Goal: Information Seeking & Learning: Learn about a topic

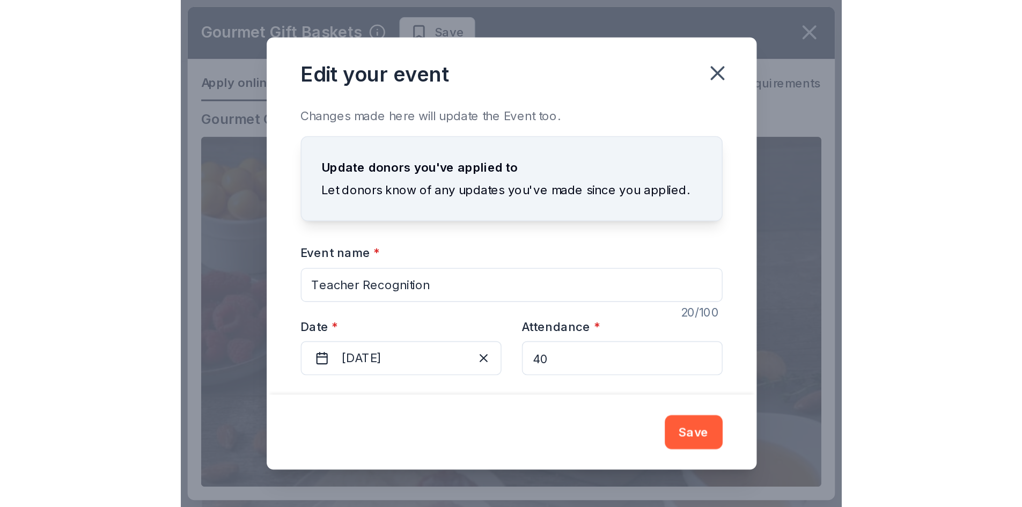
scroll to position [51, 0]
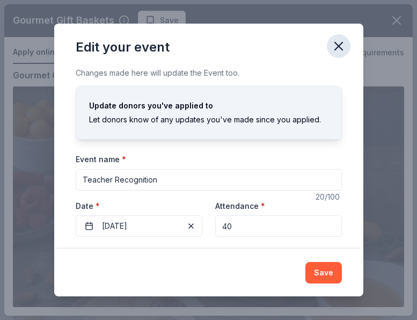
click at [331, 47] on icon "button" at bounding box center [338, 46] width 15 height 15
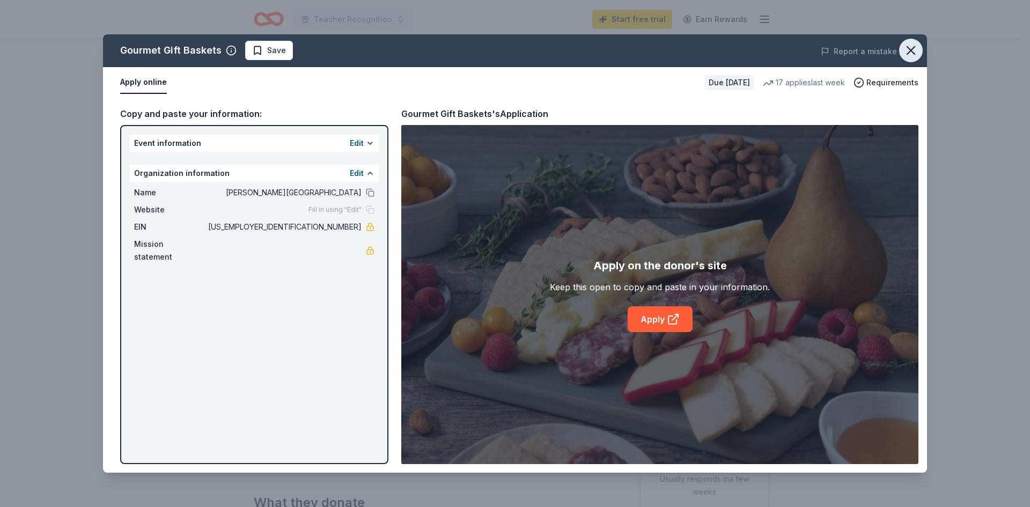
click at [416, 53] on button "button" at bounding box center [911, 51] width 24 height 24
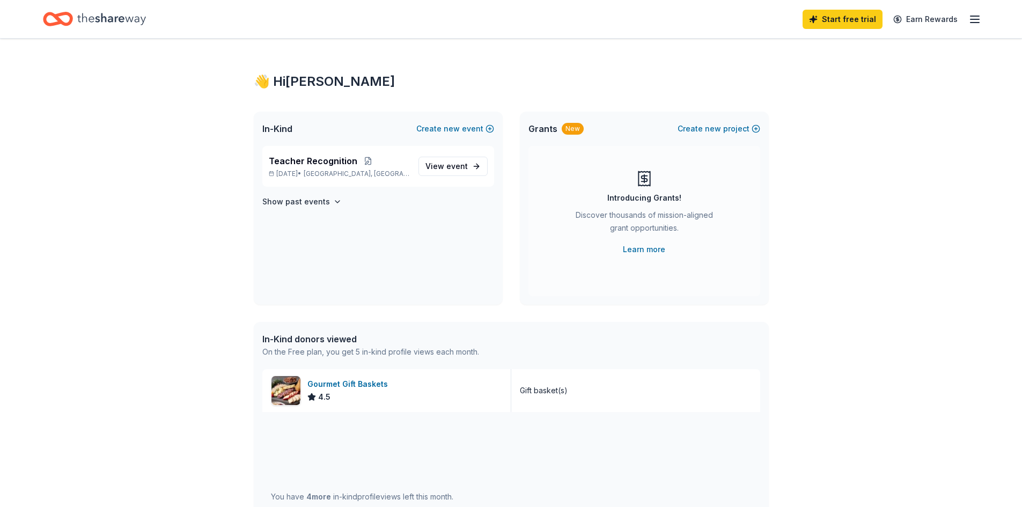
click at [121, 25] on icon "Home" at bounding box center [111, 19] width 69 height 22
click at [641, 246] on link "Learn more" at bounding box center [644, 249] width 42 height 13
click at [832, 18] on link "Start free trial" at bounding box center [842, 19] width 80 height 19
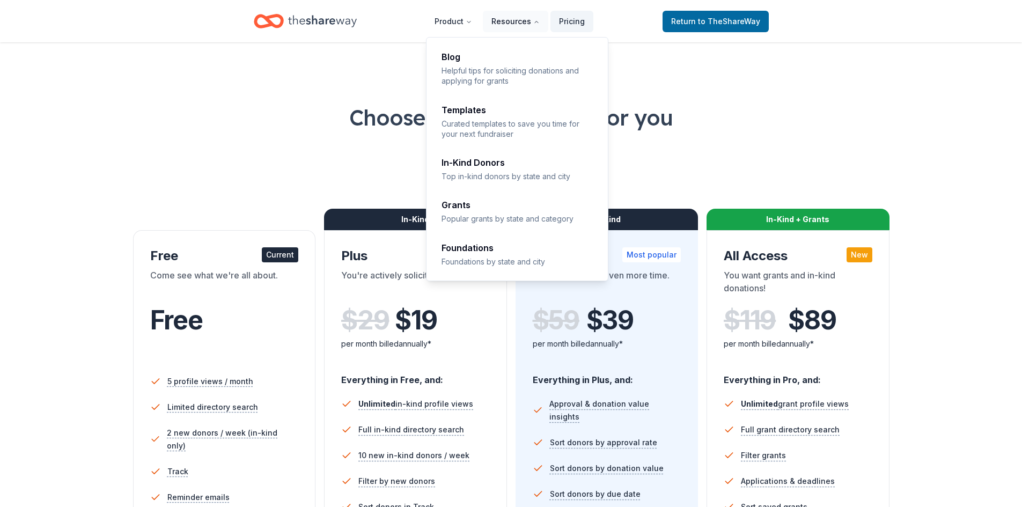
click at [510, 16] on button "Resources" at bounding box center [515, 21] width 65 height 21
click at [518, 178] on p "Top in-kind donors by state and city" at bounding box center [517, 176] width 152 height 10
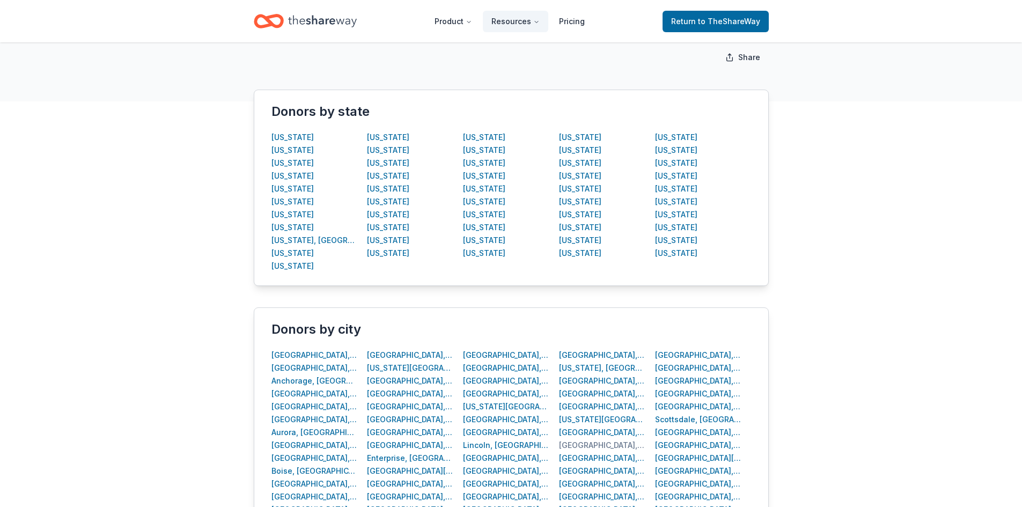
scroll to position [161, 0]
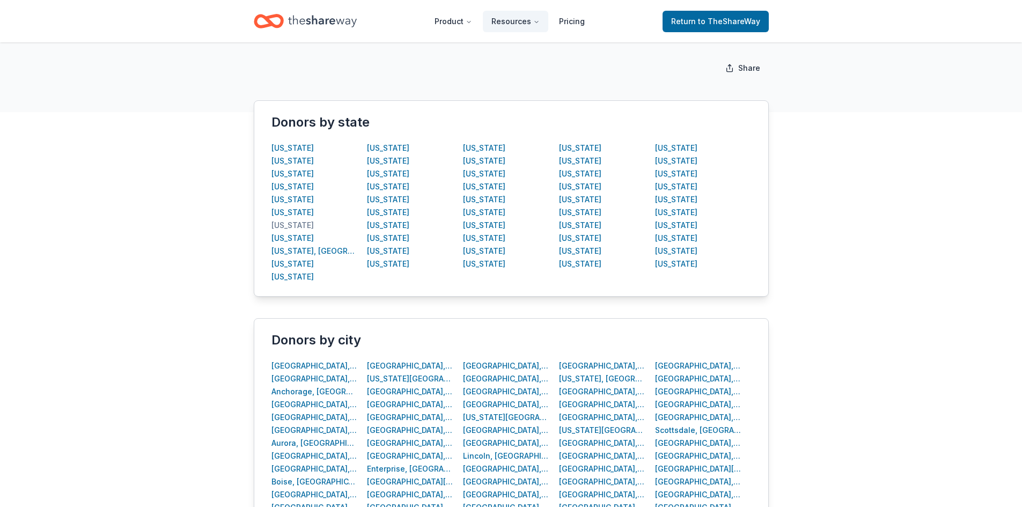
click at [294, 224] on div "[US_STATE]" at bounding box center [292, 225] width 42 height 13
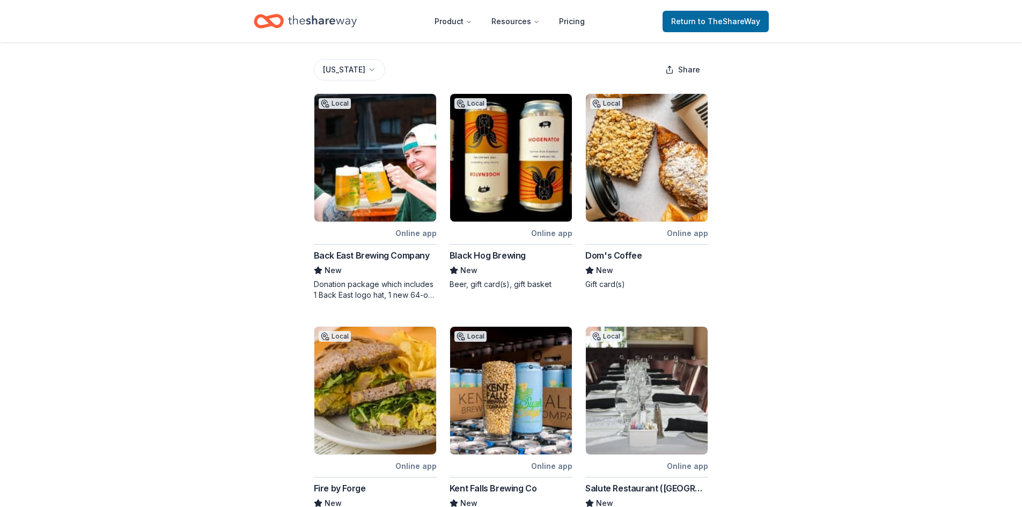
scroll to position [161, 0]
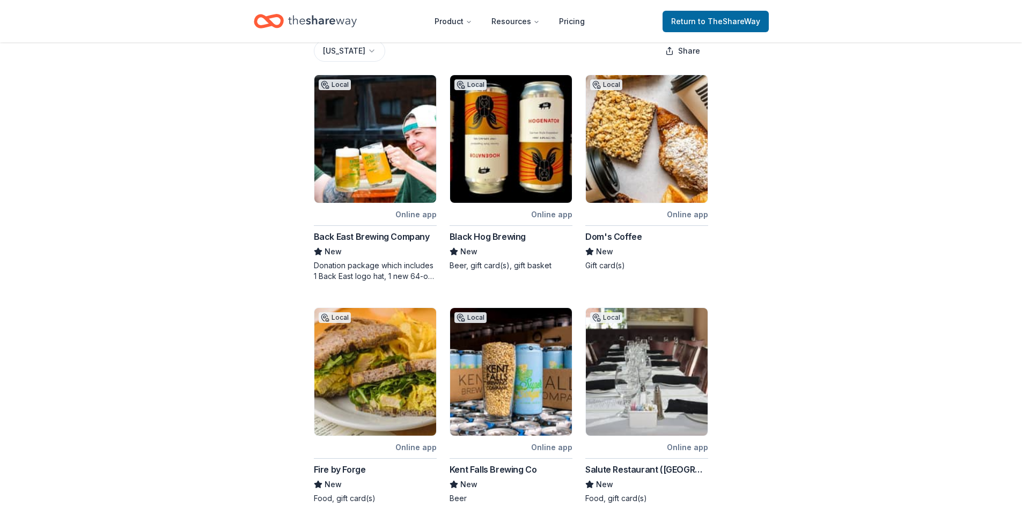
click at [654, 165] on img at bounding box center [647, 139] width 122 height 128
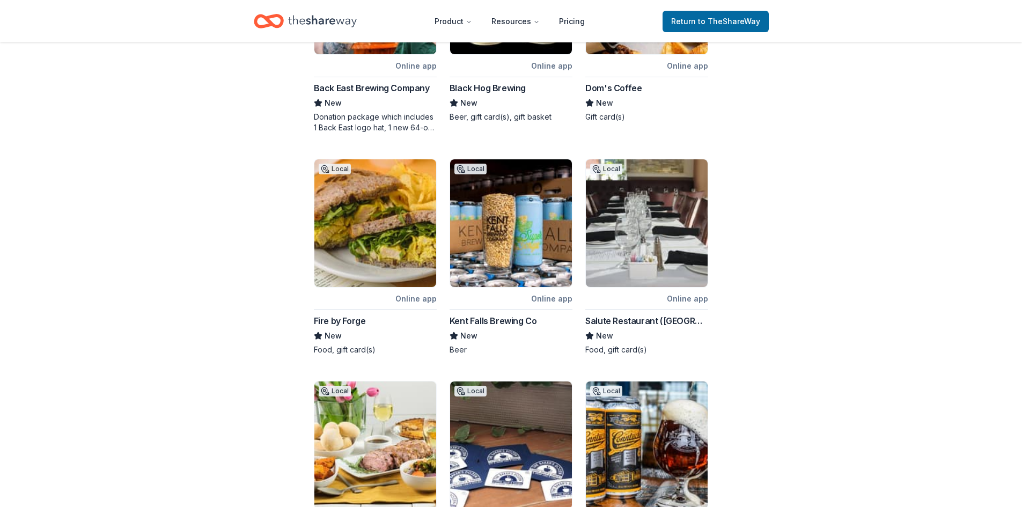
scroll to position [322, 0]
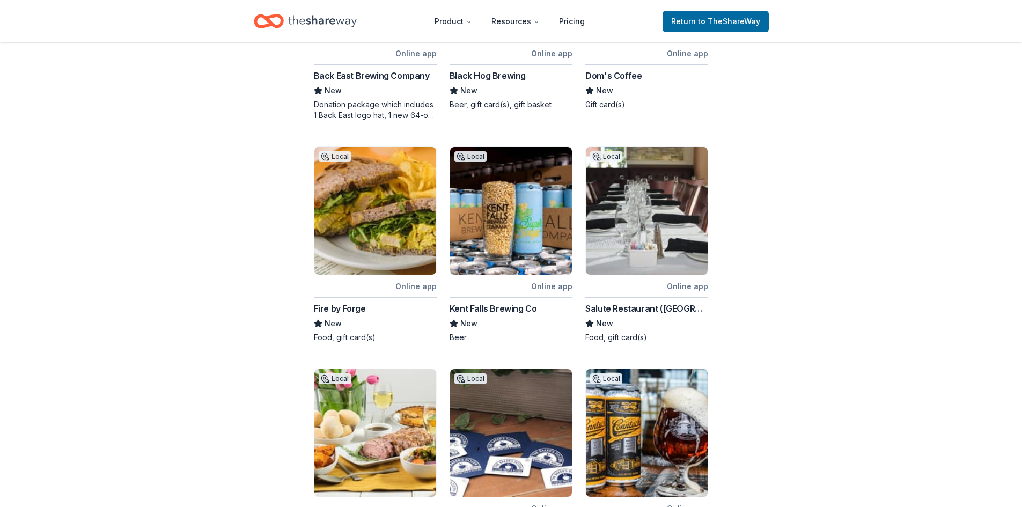
click at [343, 220] on img at bounding box center [375, 211] width 122 height 128
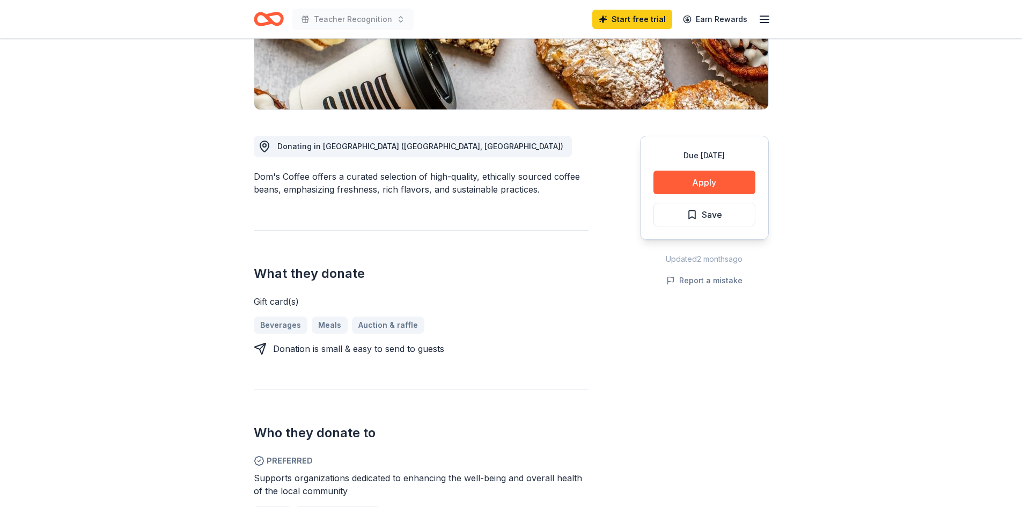
scroll to position [215, 0]
